Goal: Task Accomplishment & Management: Complete application form

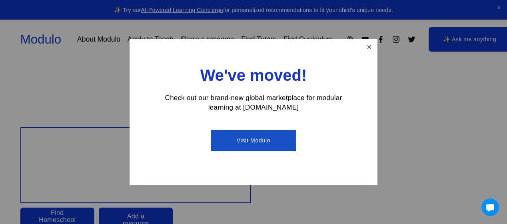
click at [369, 50] on link "Close" at bounding box center [369, 47] width 14 height 14
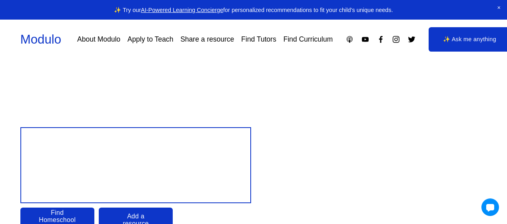
click at [145, 40] on link "Apply to Teach" at bounding box center [151, 39] width 46 height 14
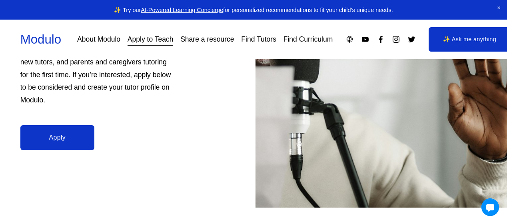
scroll to position [185, 0]
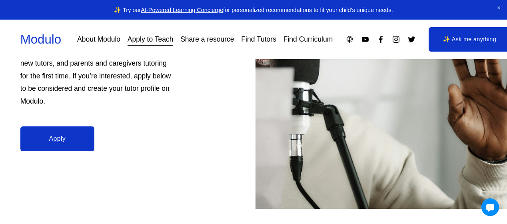
click at [61, 139] on link "Apply" at bounding box center [57, 138] width 74 height 24
